Goal: Transaction & Acquisition: Obtain resource

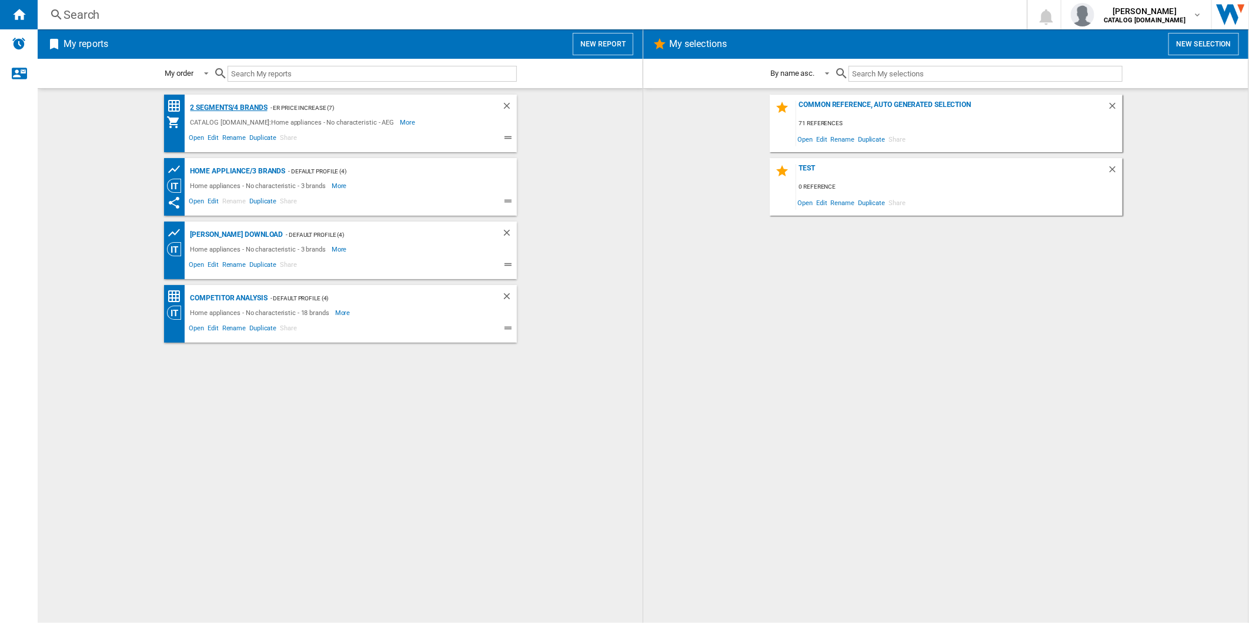
click at [248, 101] on div "2 segments/4 brands" at bounding box center [228, 108] width 80 height 15
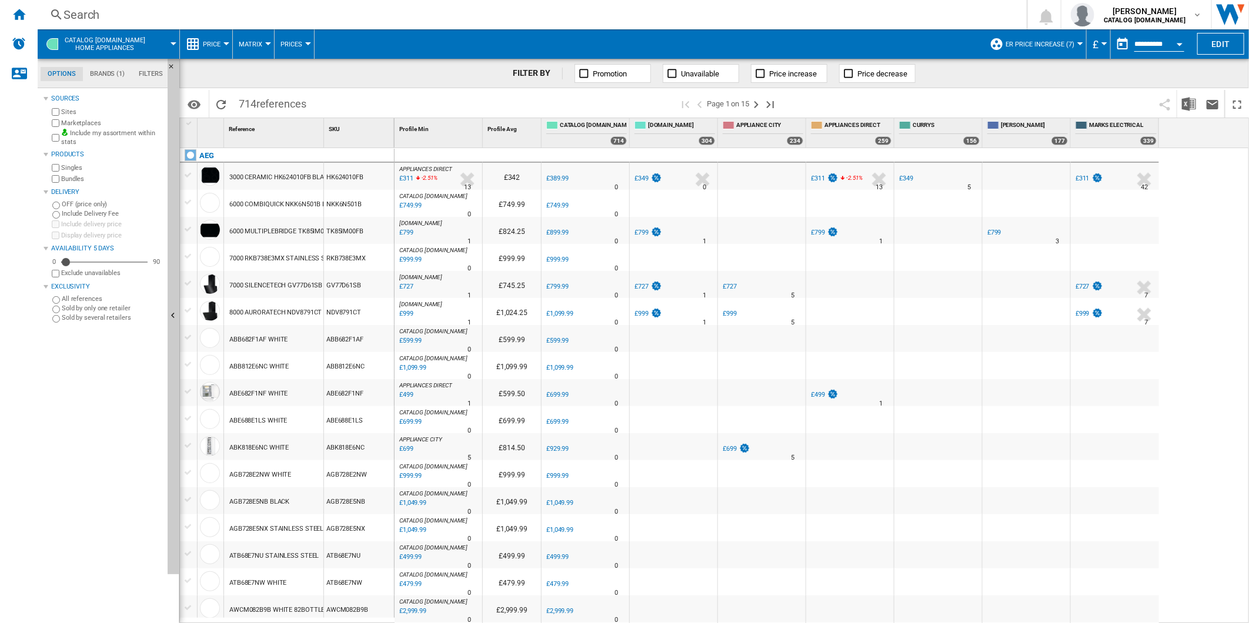
click at [1114, 49] on button "button" at bounding box center [1123, 44] width 24 height 24
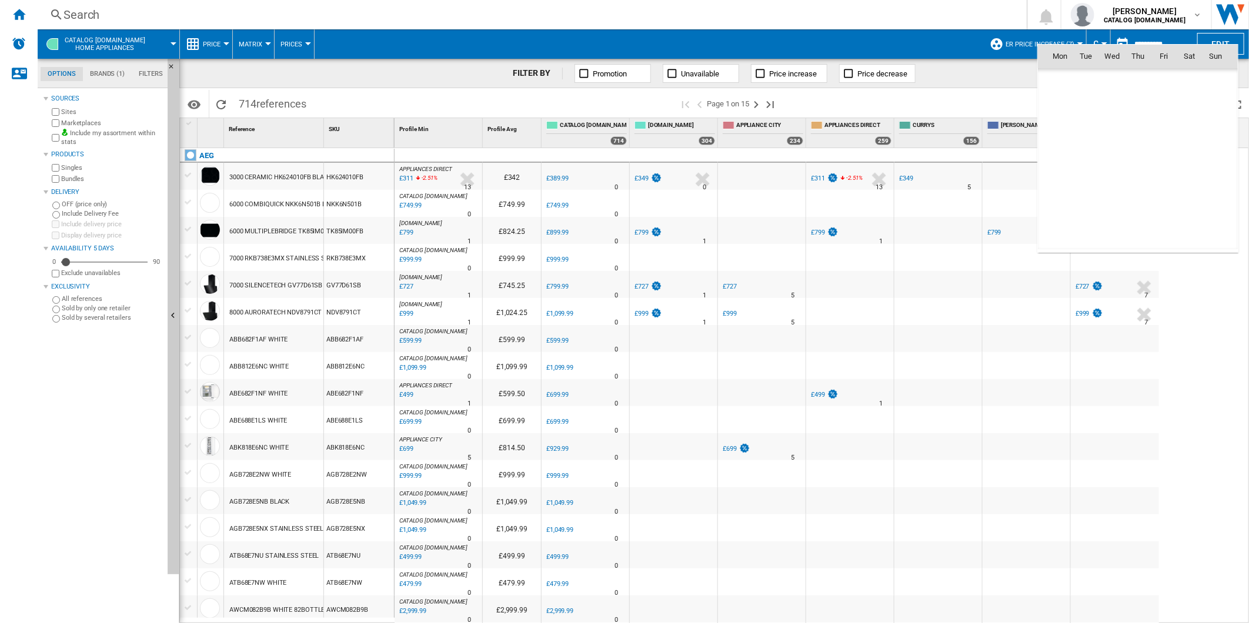
scroll to position [5610, 0]
click at [1107, 135] on span "13" at bounding box center [1112, 134] width 24 height 24
type input "**********"
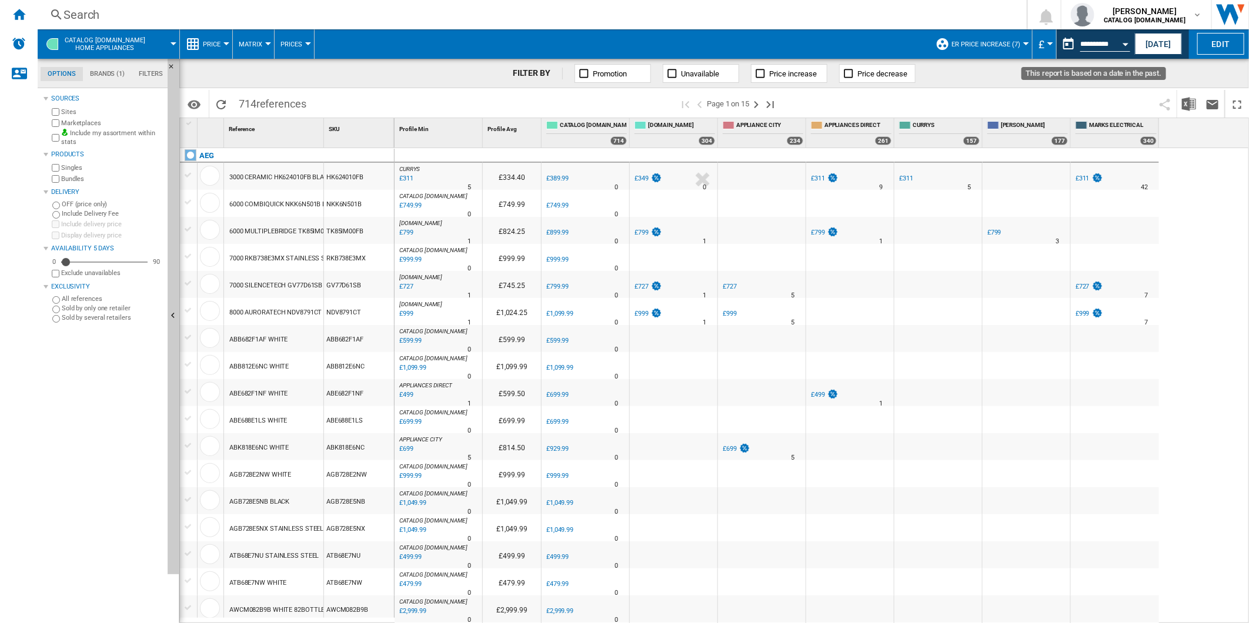
click at [1072, 50] on button "This report is based on a date in the past." at bounding box center [1069, 44] width 24 height 24
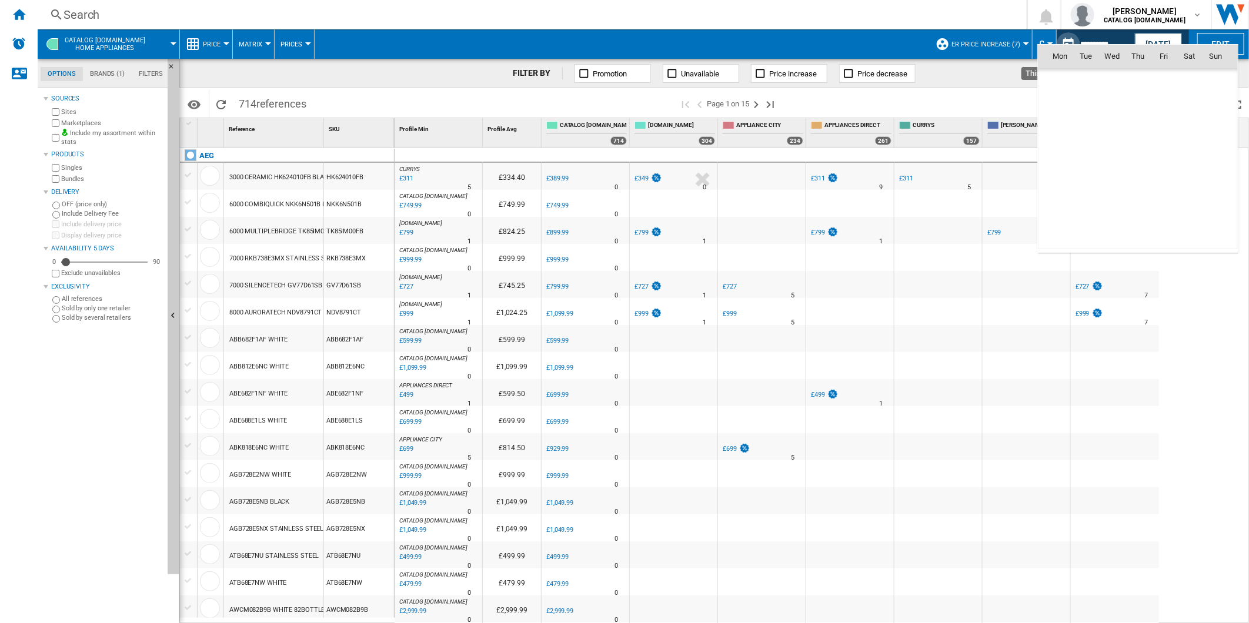
scroll to position [5610, 0]
click at [1138, 132] on span "14" at bounding box center [1138, 134] width 24 height 24
type input "**********"
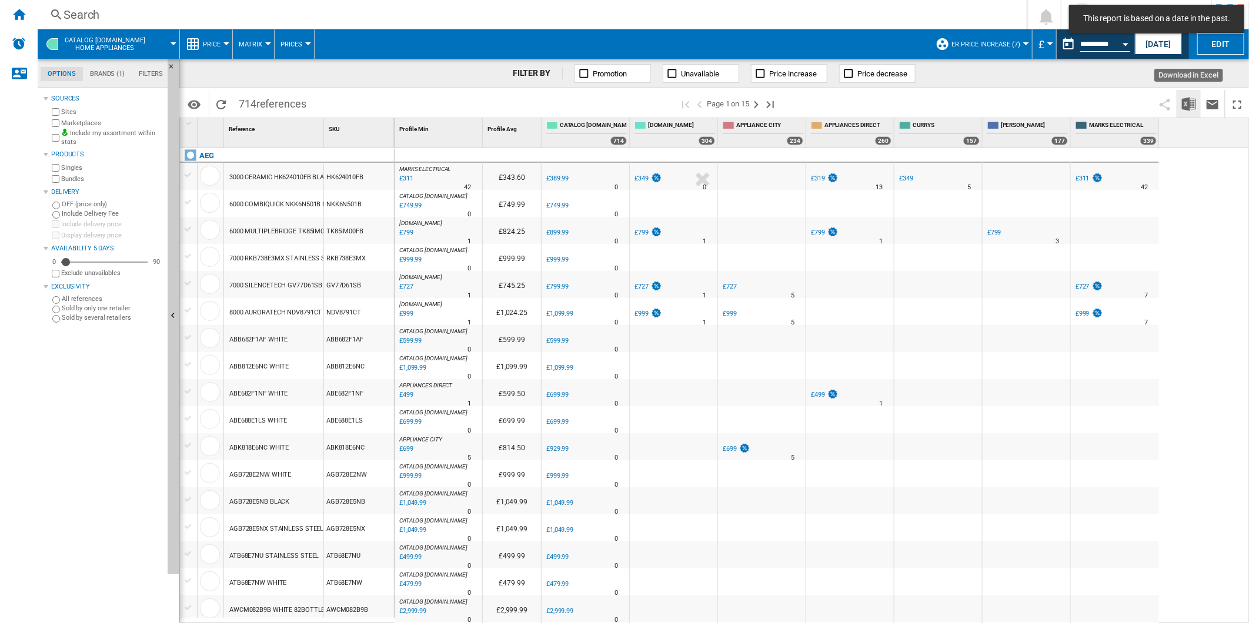
click at [1187, 105] on img "Download in Excel" at bounding box center [1189, 104] width 14 height 14
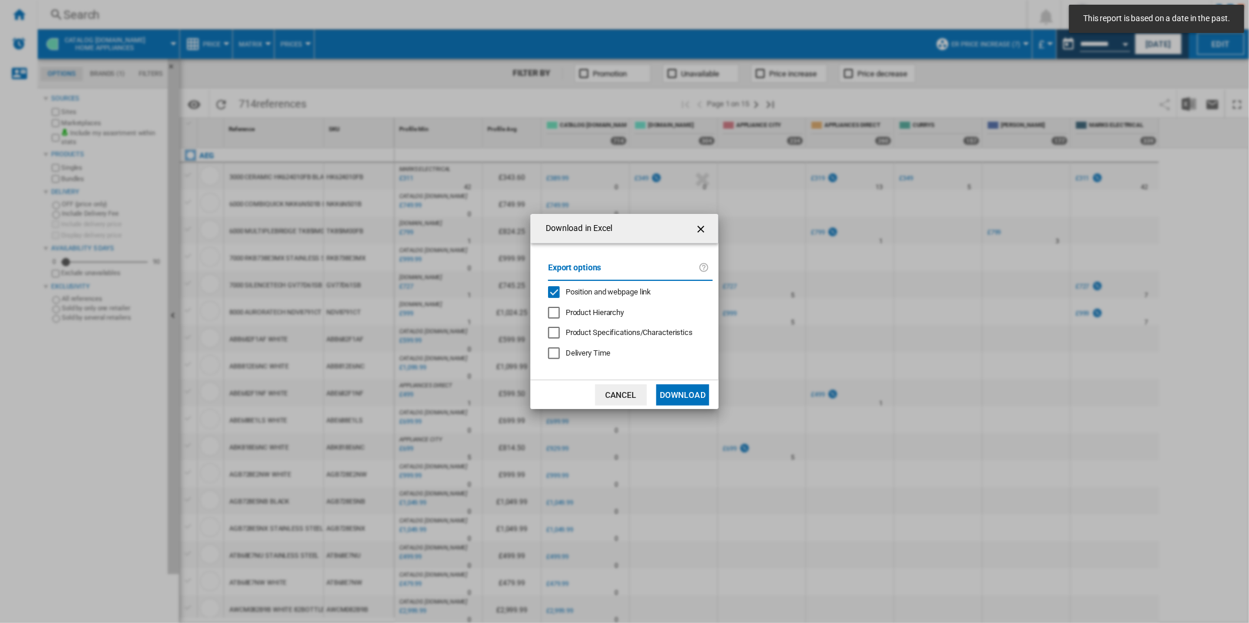
click at [619, 294] on span "Position and webpage link" at bounding box center [609, 292] width 86 height 9
click at [685, 395] on button "Download" at bounding box center [682, 395] width 53 height 21
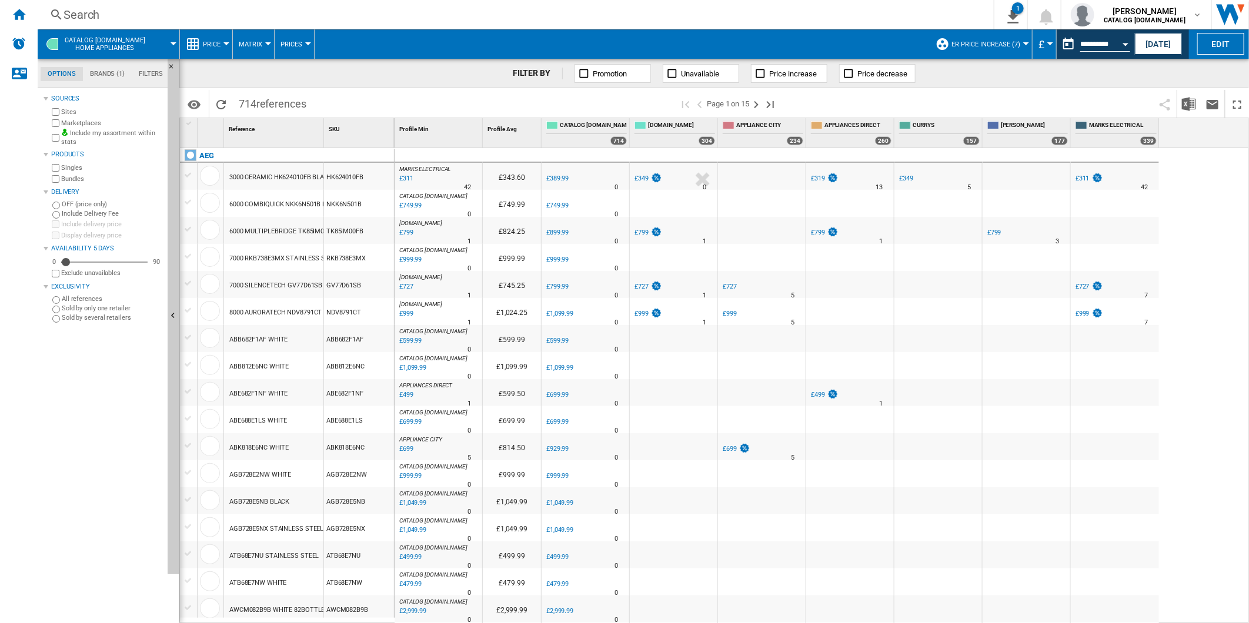
drag, startPoint x: 787, startPoint y: 47, endPoint x: 717, endPoint y: 44, distance: 69.5
click at [790, 45] on span at bounding box center [622, 43] width 615 height 29
click at [1066, 49] on button "This report is based on a date in the past." at bounding box center [1069, 44] width 24 height 24
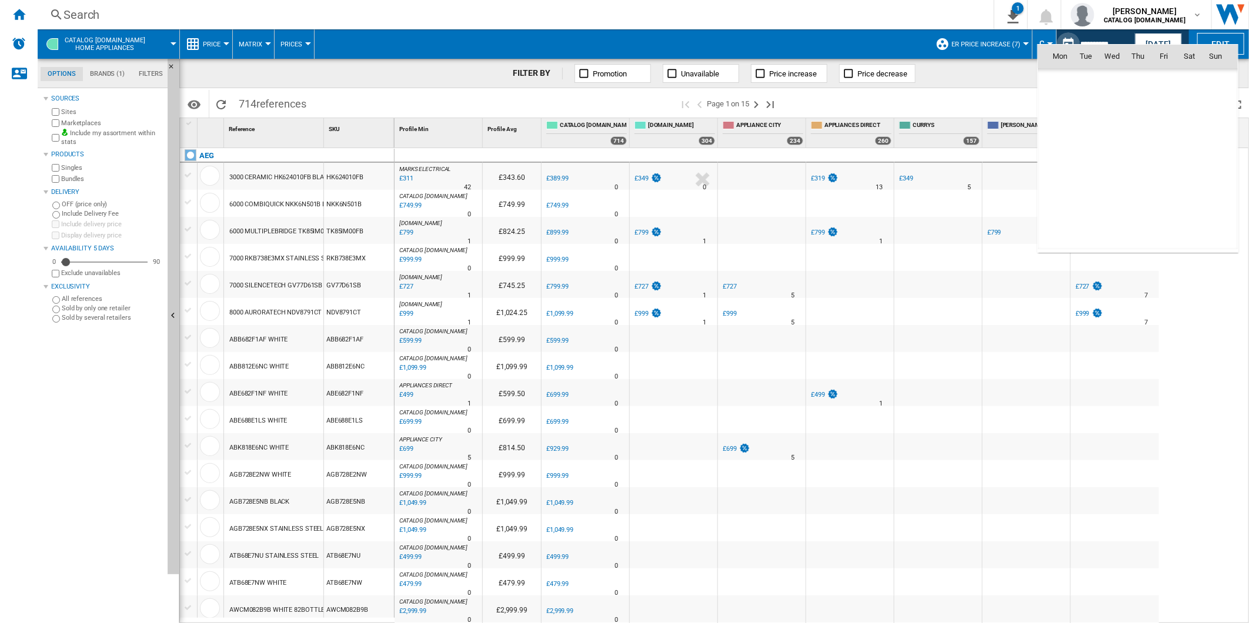
scroll to position [5610, 0]
click at [1141, 136] on span "14" at bounding box center [1138, 134] width 24 height 24
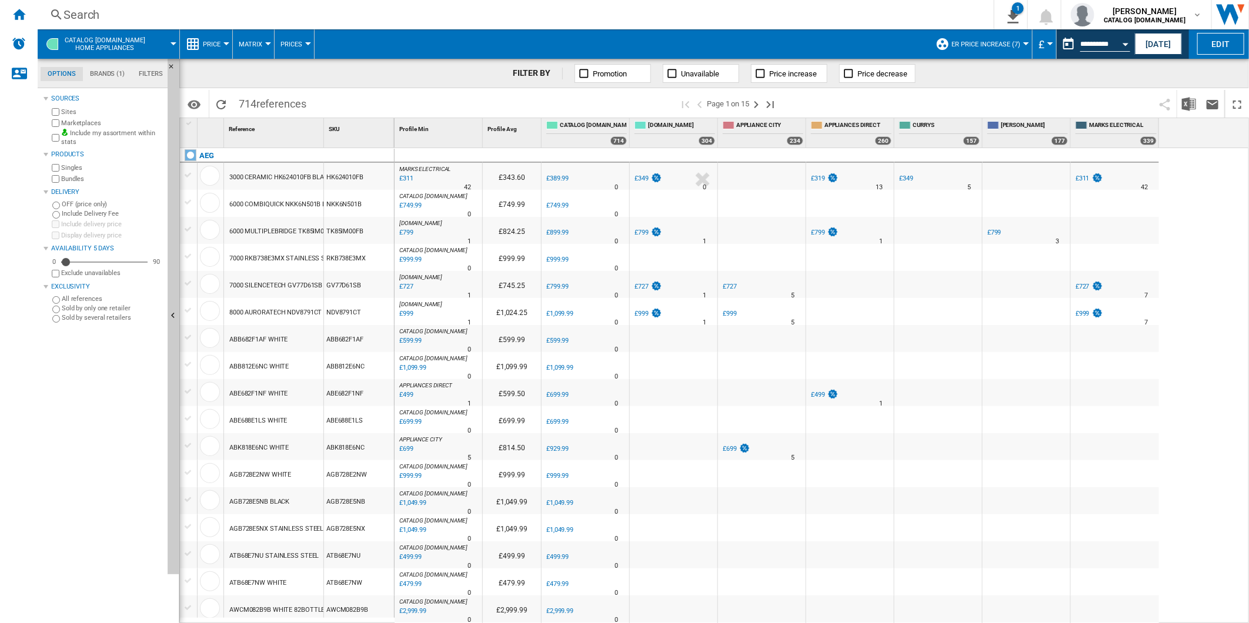
click at [1000, 44] on span "ER Price Increase (7)" at bounding box center [986, 45] width 69 height 8
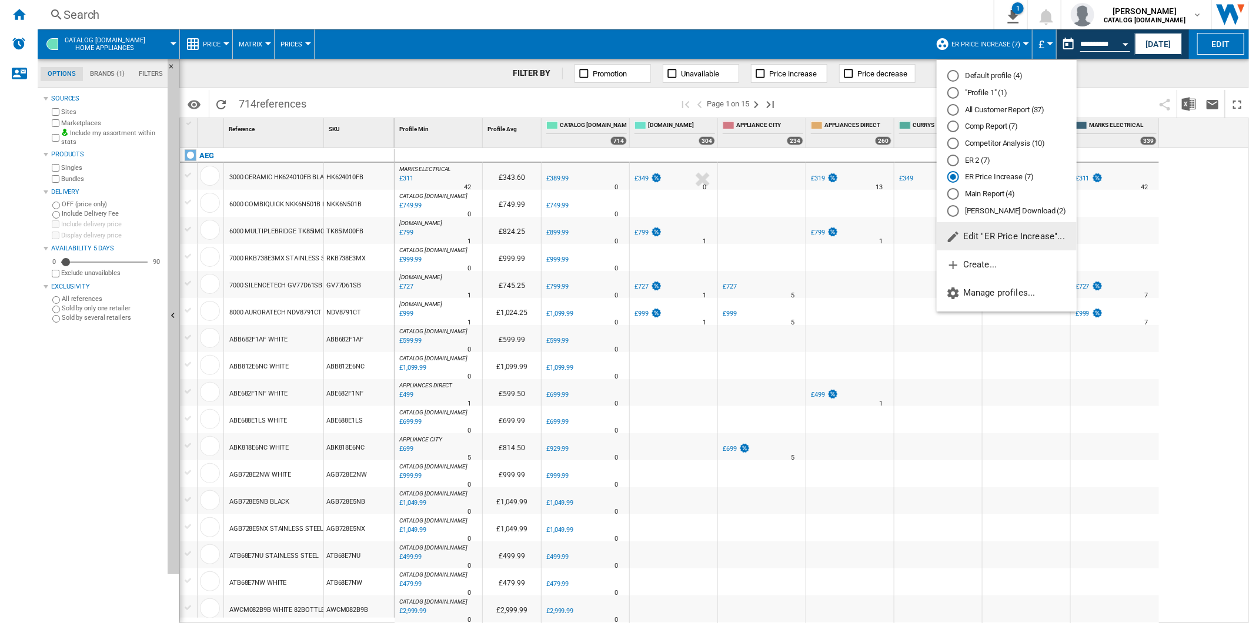
click at [999, 109] on md-radio-button "All Customer Report (37)" at bounding box center [1006, 109] width 119 height 11
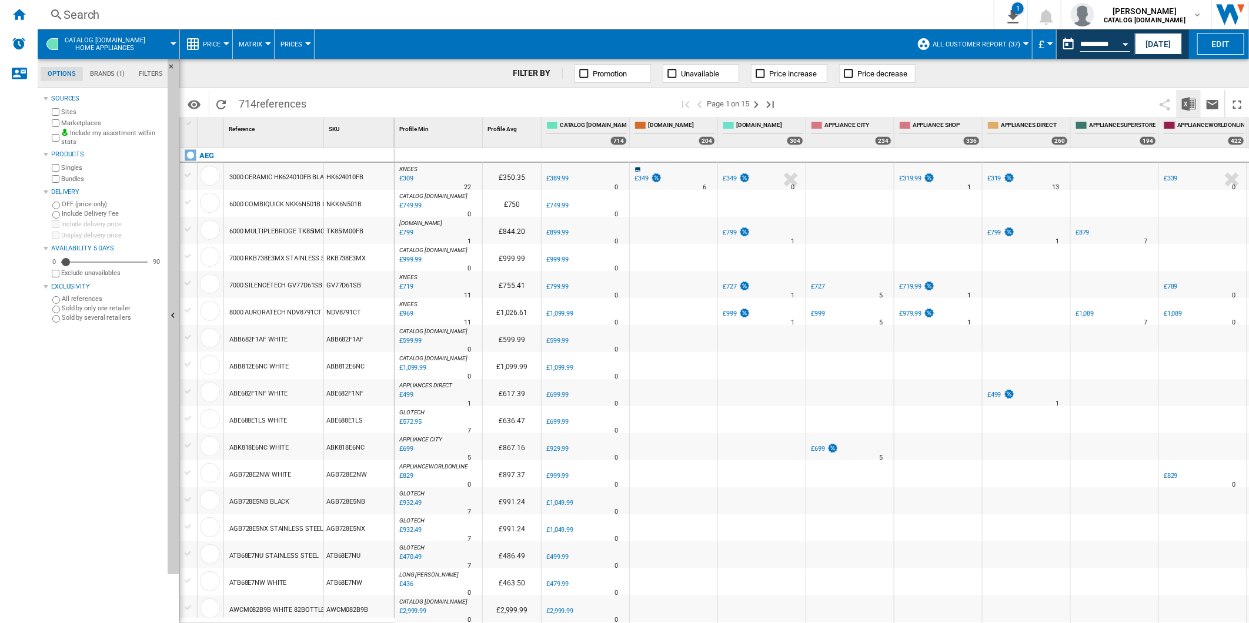
click at [1187, 104] on img "Download in Excel" at bounding box center [1189, 104] width 14 height 14
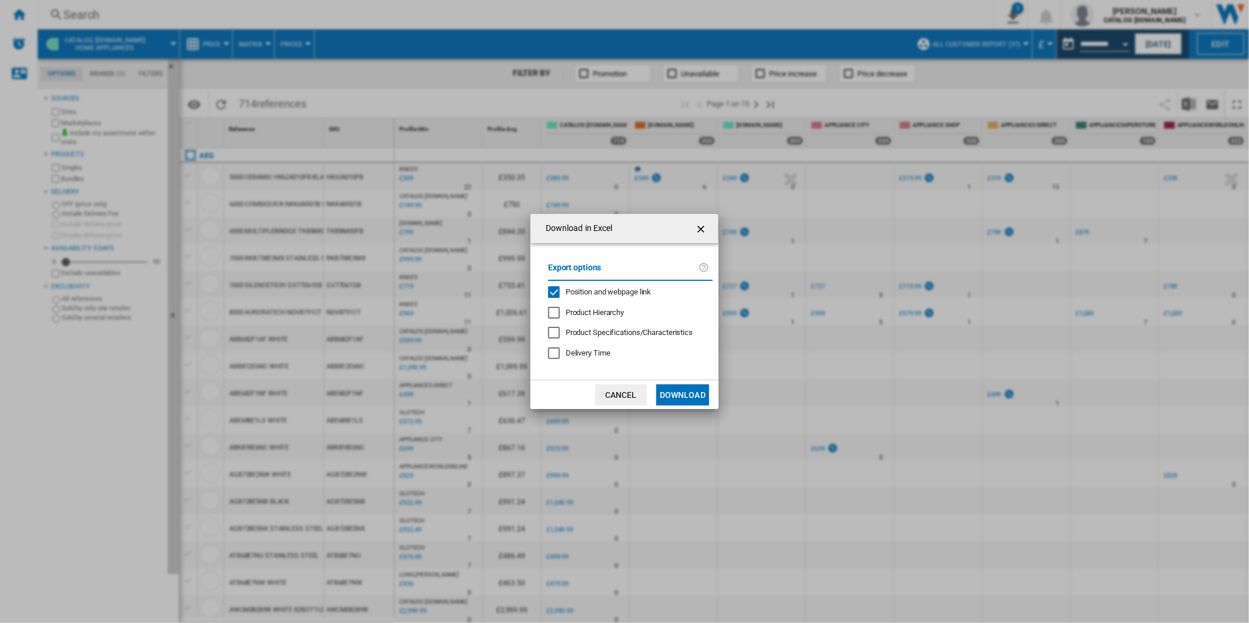
drag, startPoint x: 610, startPoint y: 292, endPoint x: 662, endPoint y: 368, distance: 92.3
click at [610, 292] on span "Position and webpage link" at bounding box center [609, 292] width 86 height 9
click at [678, 395] on button "Download" at bounding box center [682, 395] width 53 height 21
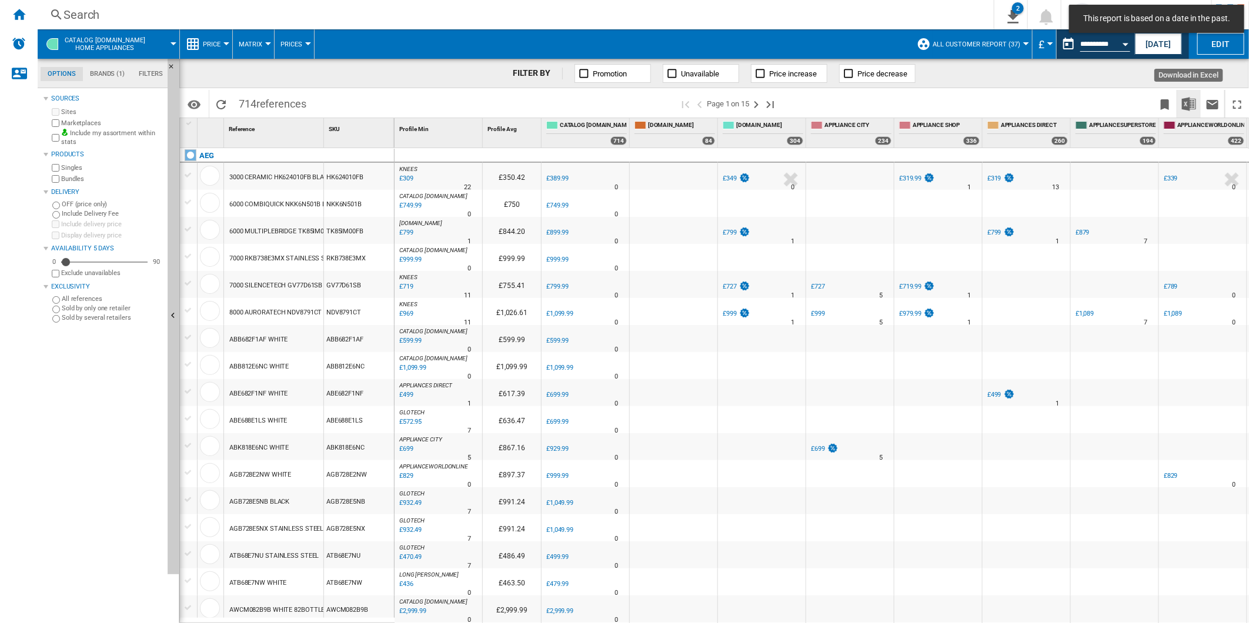
click at [1187, 103] on img "Download in Excel" at bounding box center [1189, 104] width 14 height 14
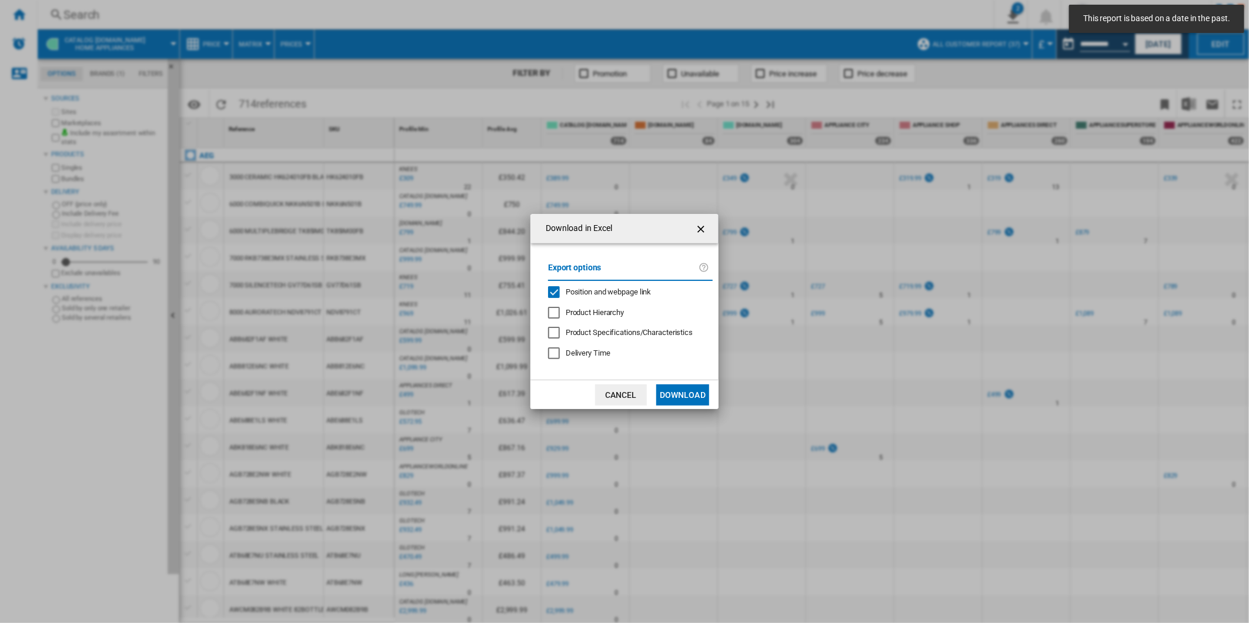
click at [590, 291] on span "Position and webpage link" at bounding box center [609, 292] width 86 height 9
click at [678, 393] on button "Download" at bounding box center [682, 395] width 53 height 21
